Goal: Entertainment & Leisure: Consume media (video, audio)

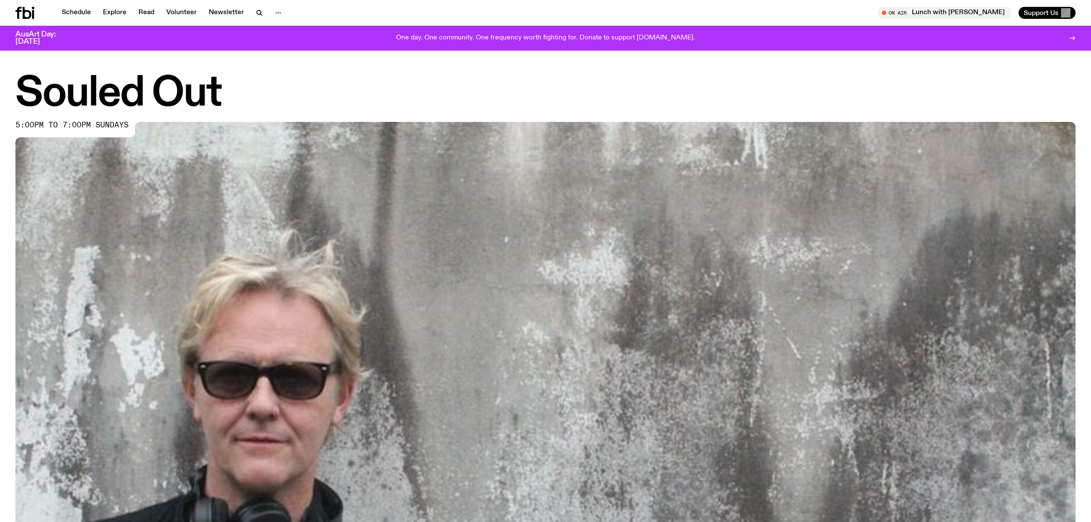
scroll to position [590, 0]
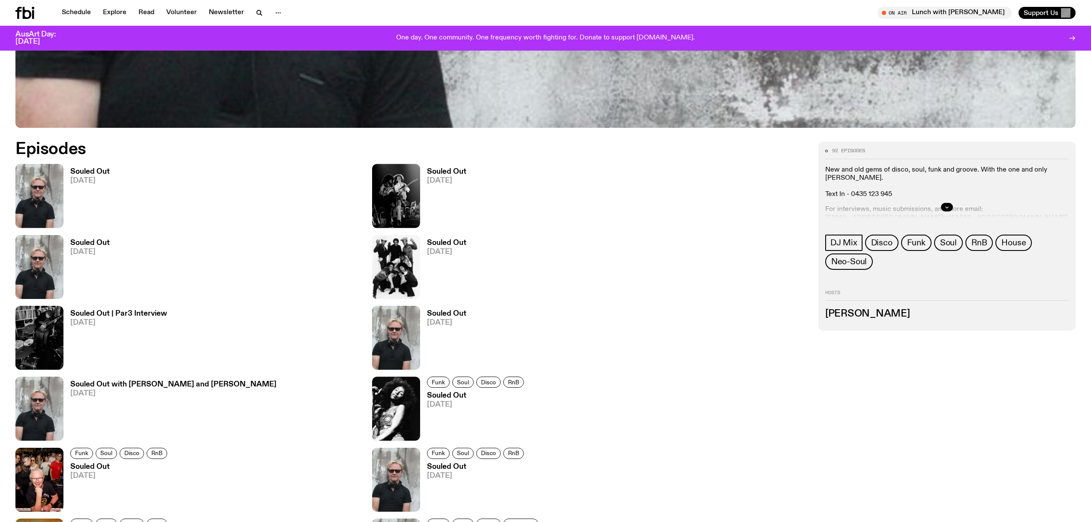
click at [93, 175] on h3 "Souled Out" at bounding box center [89, 171] width 39 height 7
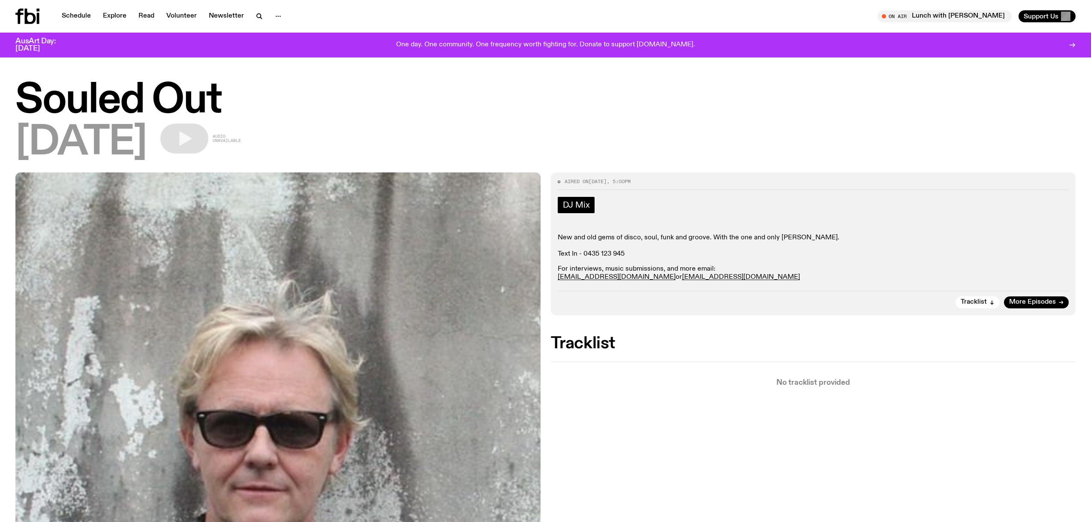
click at [584, 205] on span "DJ Mix" at bounding box center [576, 204] width 27 height 9
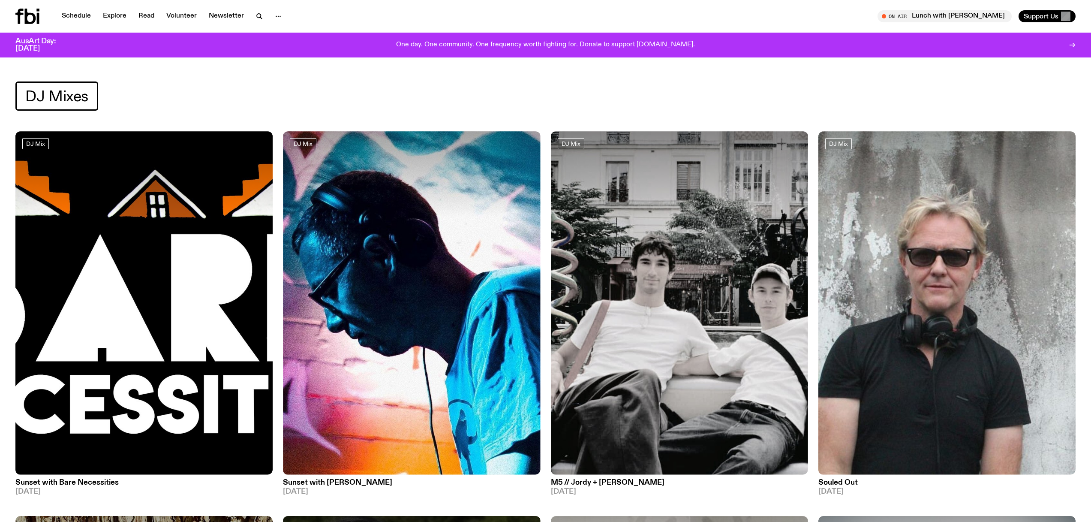
click at [870, 252] on img at bounding box center [946, 302] width 257 height 343
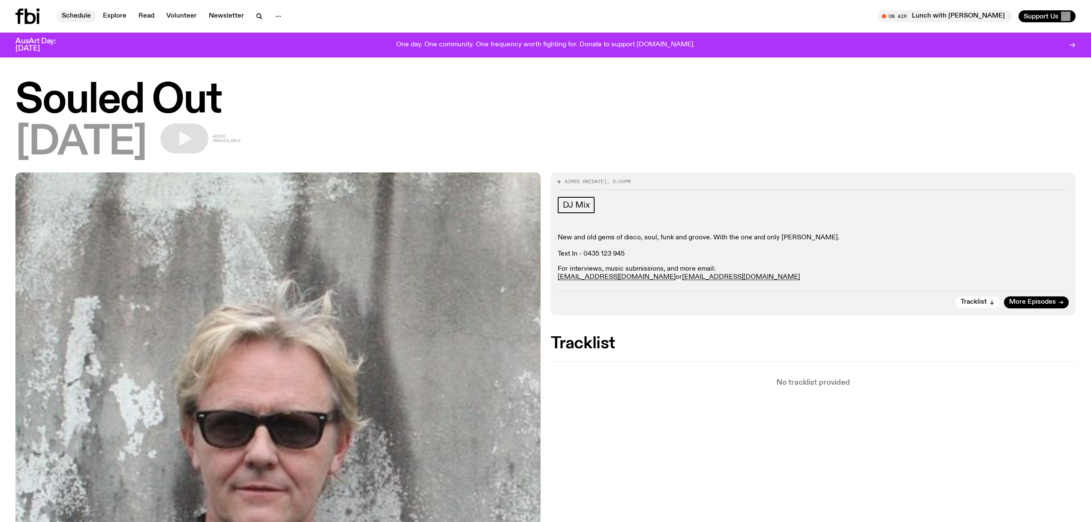
click at [84, 15] on link "Schedule" at bounding box center [76, 16] width 39 height 12
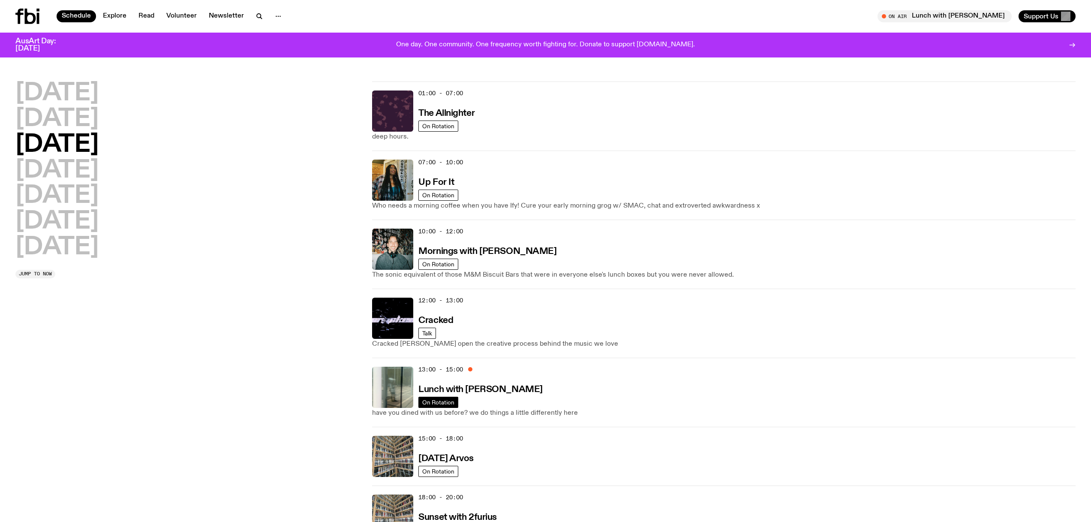
click at [449, 393] on h3 "Lunch with [PERSON_NAME]" at bounding box center [480, 389] width 124 height 9
click at [445, 402] on span "On Rotation" at bounding box center [438, 402] width 32 height 6
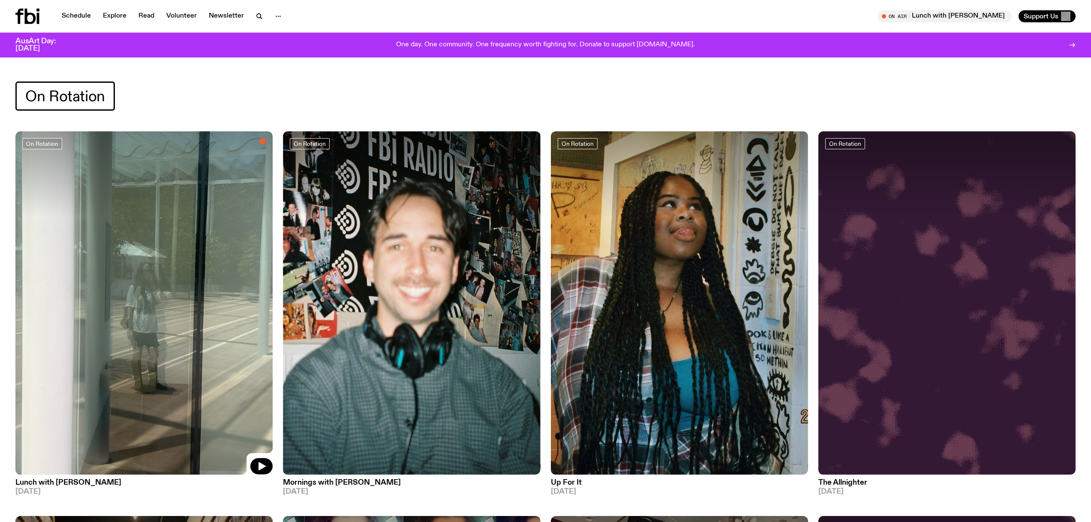
click at [146, 294] on img at bounding box center [143, 302] width 257 height 343
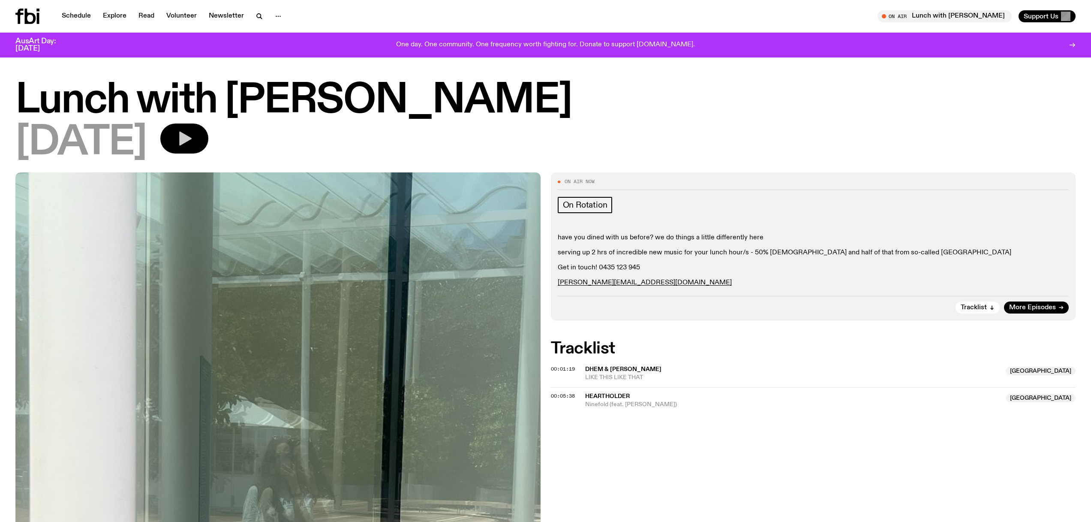
click at [193, 142] on icon "button" at bounding box center [184, 138] width 17 height 17
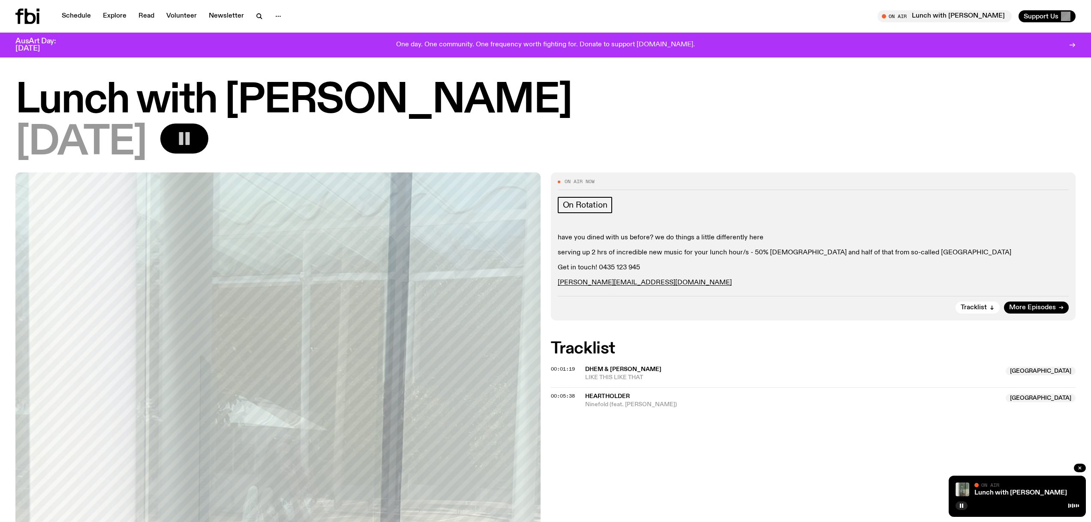
click at [193, 141] on icon "button" at bounding box center [184, 138] width 17 height 17
